Goal: Task Accomplishment & Management: Manage account settings

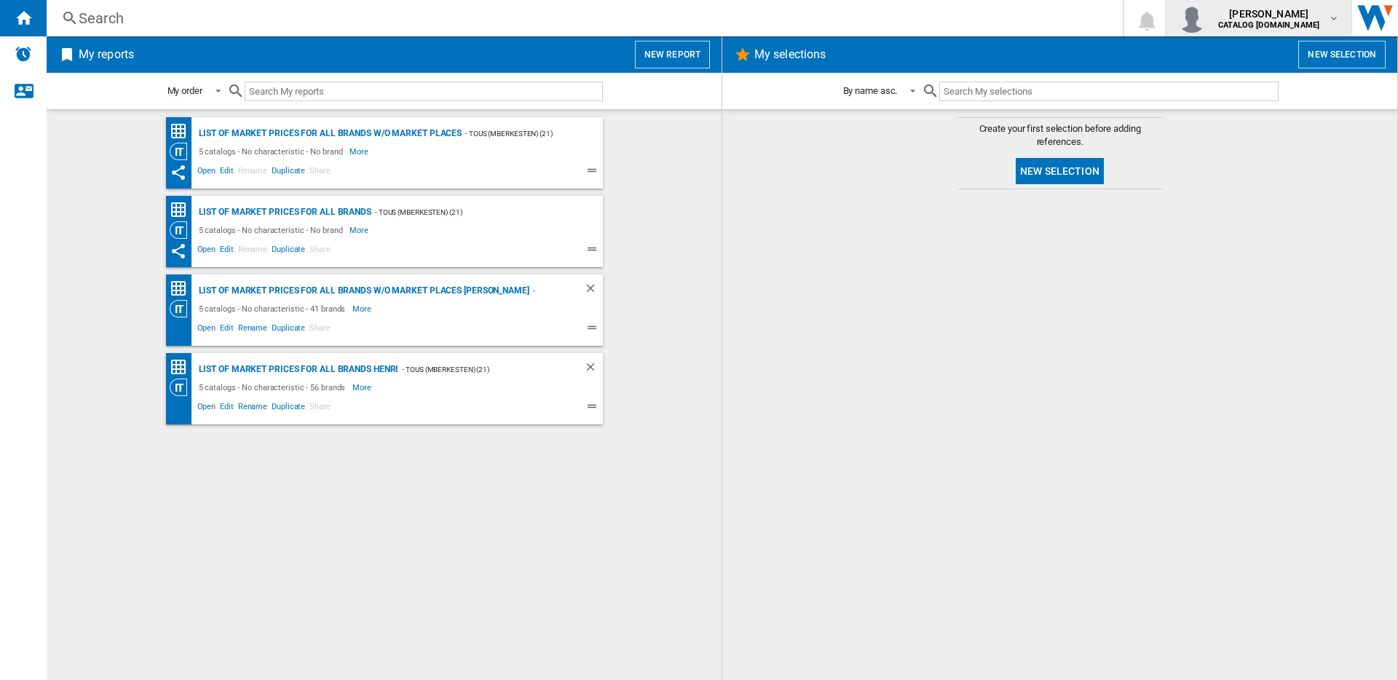
click at [1248, 31] on div "[PERSON_NAME] CATALOG [DOMAIN_NAME]" at bounding box center [1258, 18] width 162 height 29
click at [1242, 119] on button "Logout" at bounding box center [1257, 127] width 185 height 29
